Goal: Task Accomplishment & Management: Complete application form

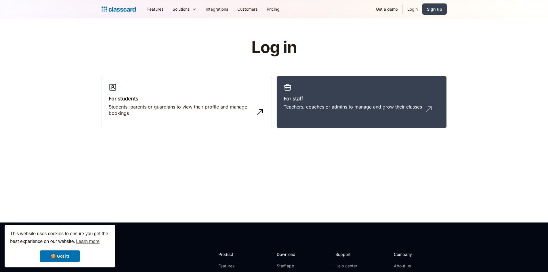
click at [410, 10] on link "Login" at bounding box center [413, 9] width 20 height 13
click at [413, 8] on link "Login" at bounding box center [413, 9] width 20 height 13
click at [418, 7] on link "Login" at bounding box center [413, 9] width 20 height 13
click at [417, 9] on link "Login" at bounding box center [413, 9] width 20 height 13
click at [350, 104] on div "Teachers, coaches or admins to manage and grow their classes" at bounding box center [353, 107] width 138 height 6
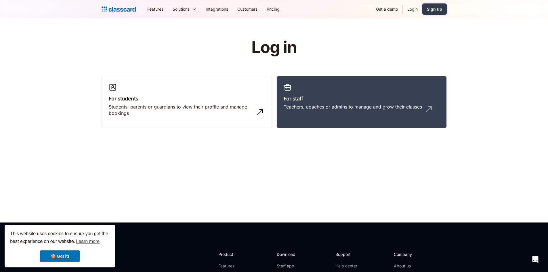
click at [430, 9] on div "Sign up" at bounding box center [434, 9] width 15 height 6
click at [371, 104] on div "Teachers, coaches or admins to manage and grow their classes" at bounding box center [353, 107] width 138 height 6
